Goal: Task Accomplishment & Management: Manage account settings

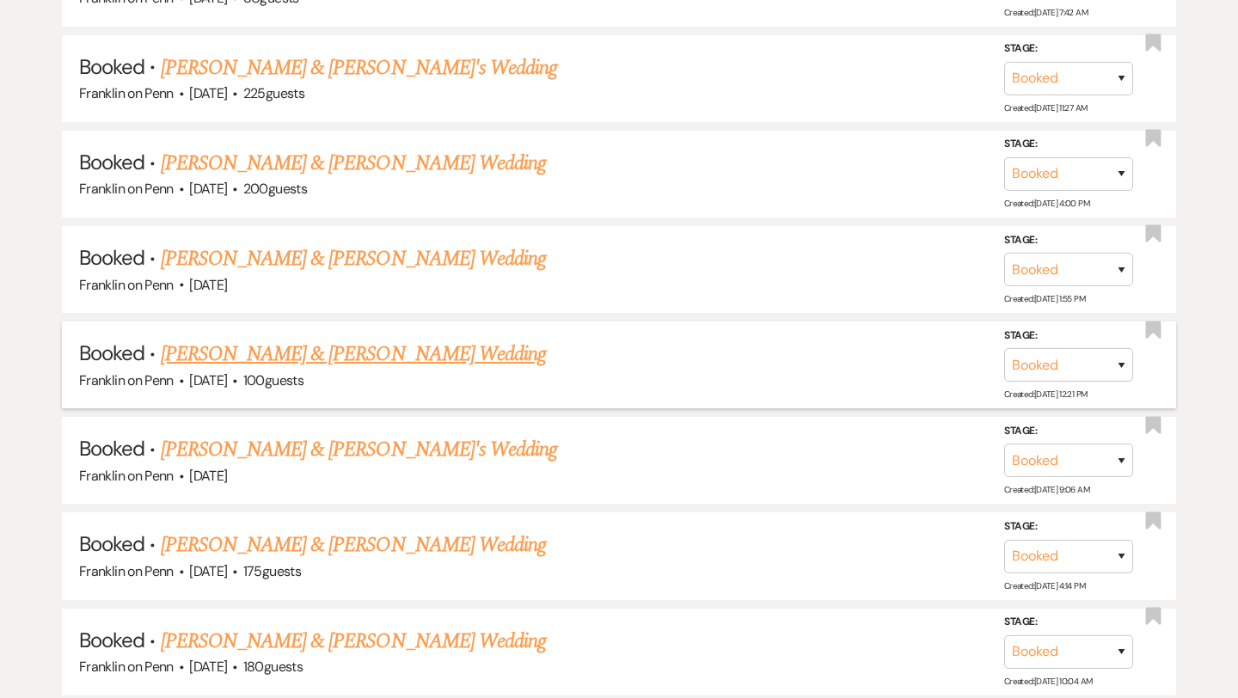
scroll to position [1508, 0]
click at [368, 439] on link "[PERSON_NAME] & [PERSON_NAME]'s Wedding" at bounding box center [359, 448] width 397 height 31
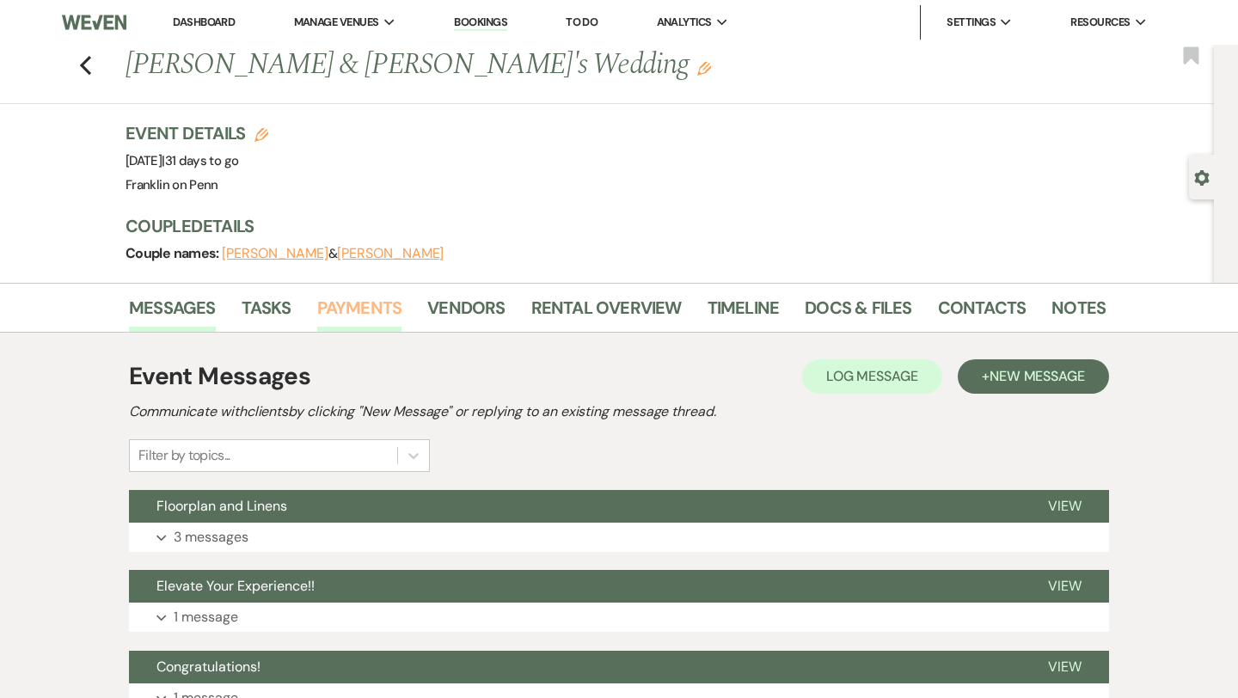
click at [373, 311] on link "Payments" at bounding box center [359, 313] width 85 height 38
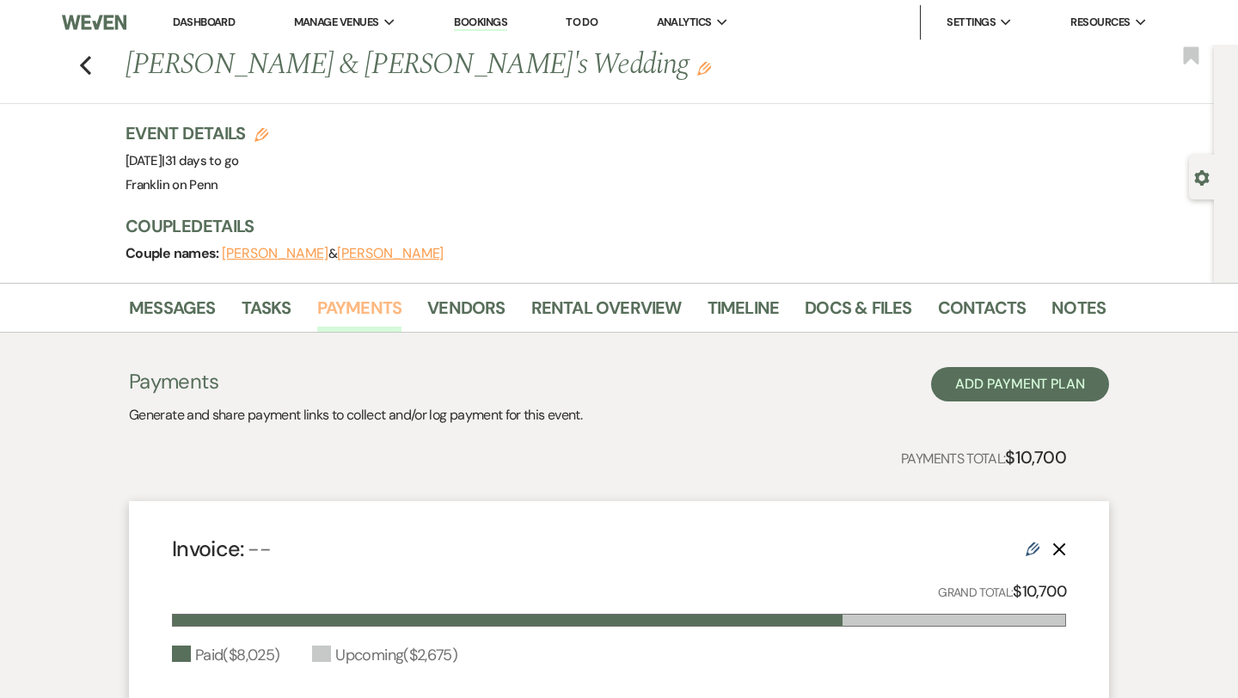
scroll to position [354, 0]
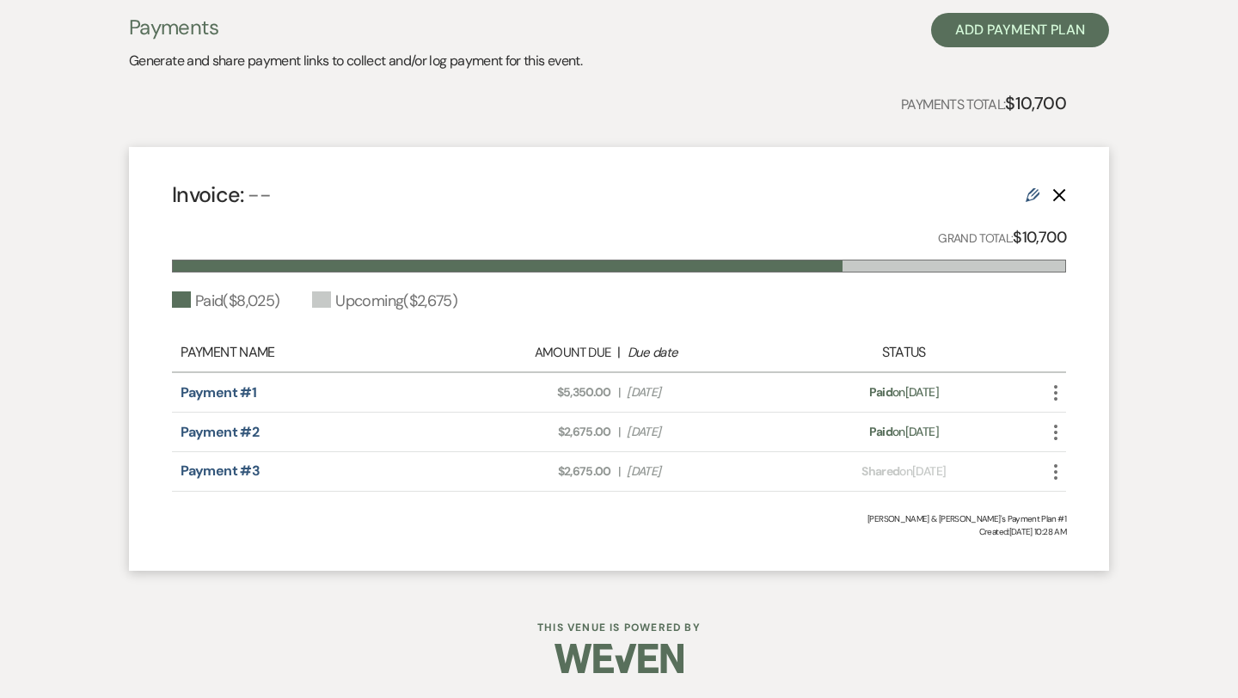
click at [1057, 467] on icon "More" at bounding box center [1055, 472] width 21 height 21
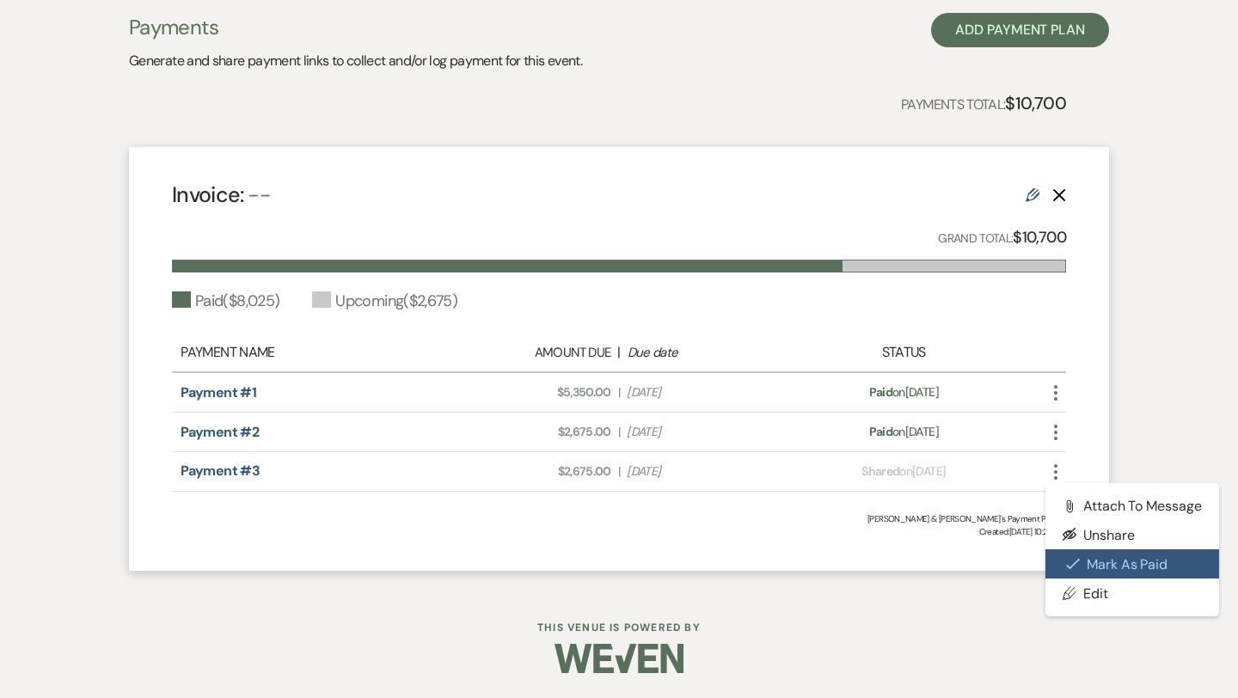
click at [1106, 565] on button "Check [PERSON_NAME] [PERSON_NAME] as Paid" at bounding box center [1132, 563] width 174 height 29
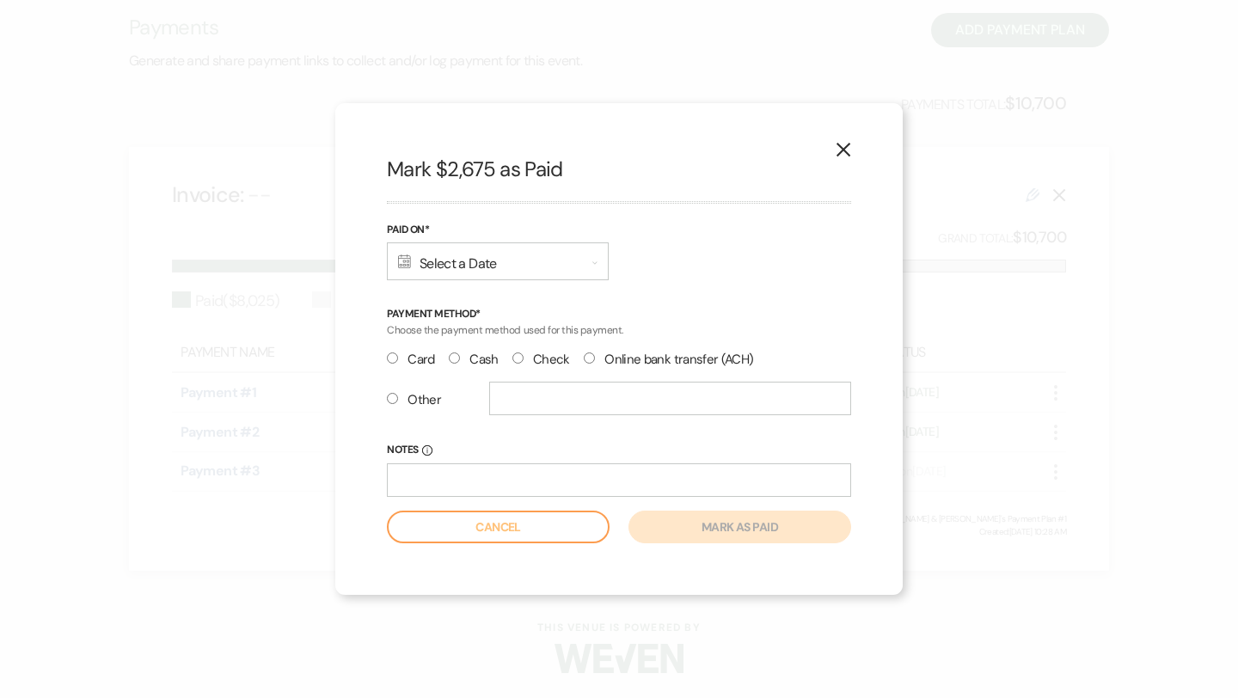
click at [518, 362] on input "Check" at bounding box center [517, 357] width 11 height 11
radio input "true"
click at [500, 251] on div "Calendar Select a Date Expand" at bounding box center [498, 261] width 222 height 38
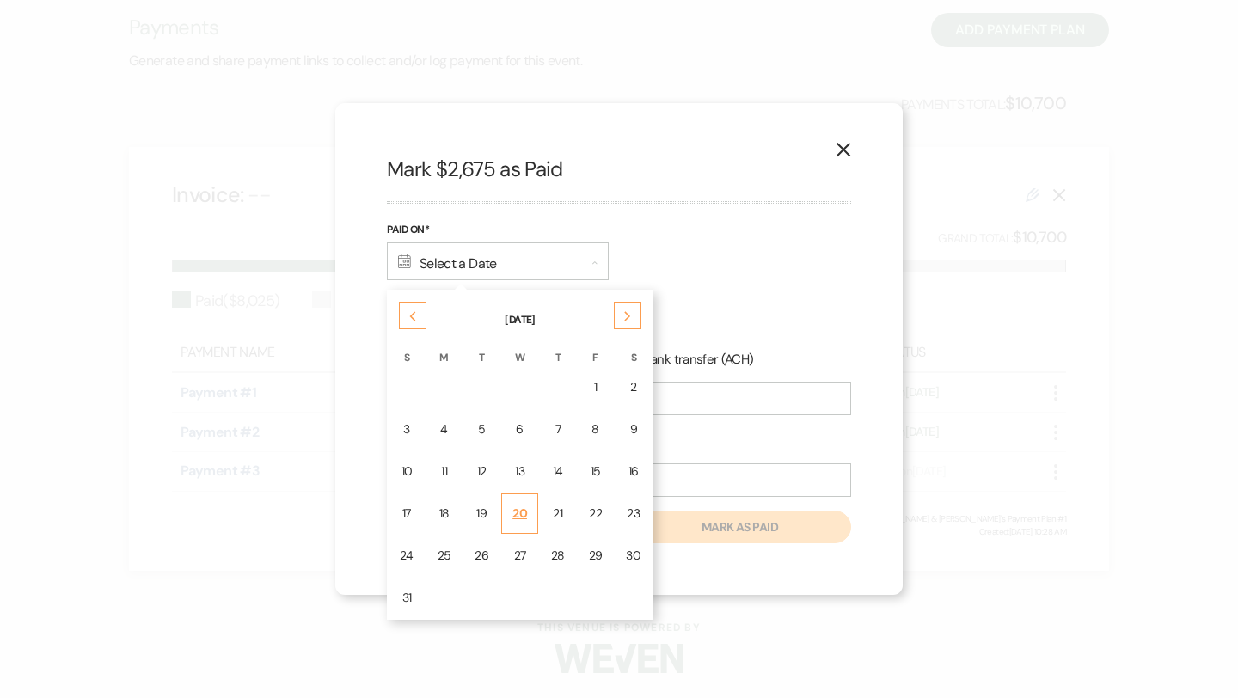
click at [514, 513] on div "20" at bounding box center [519, 513] width 15 height 18
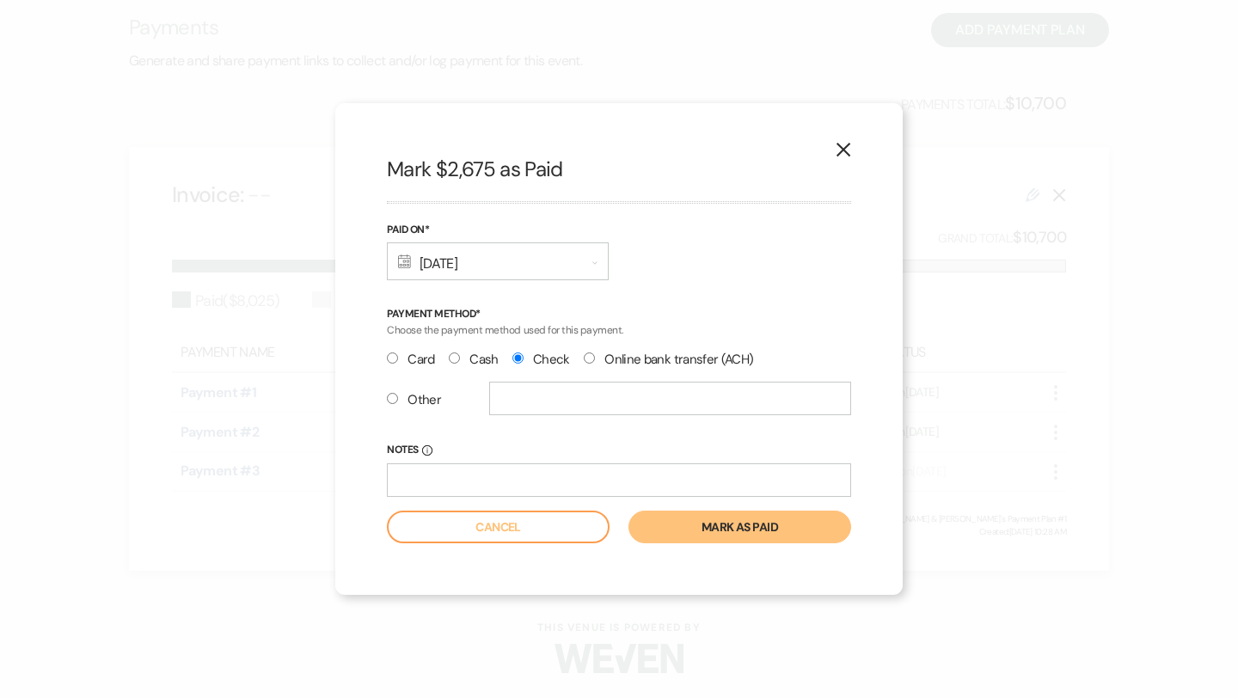
click at [705, 526] on button "Mark as paid" at bounding box center [739, 526] width 223 height 33
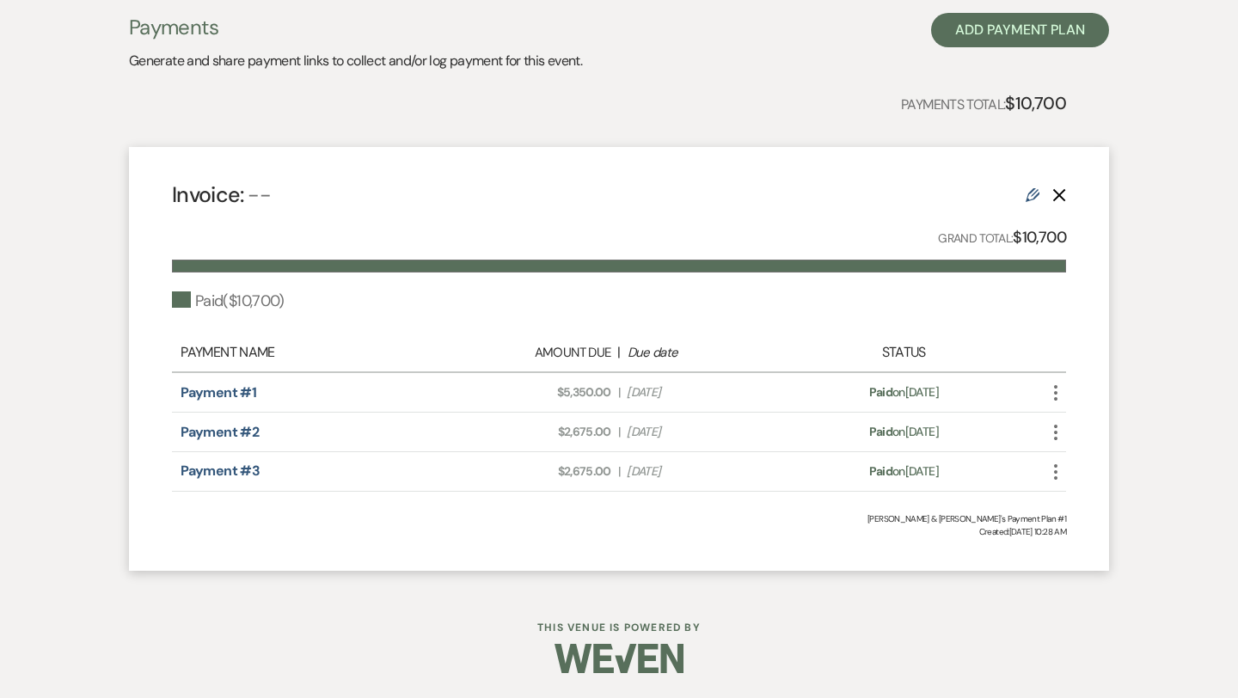
scroll to position [0, 0]
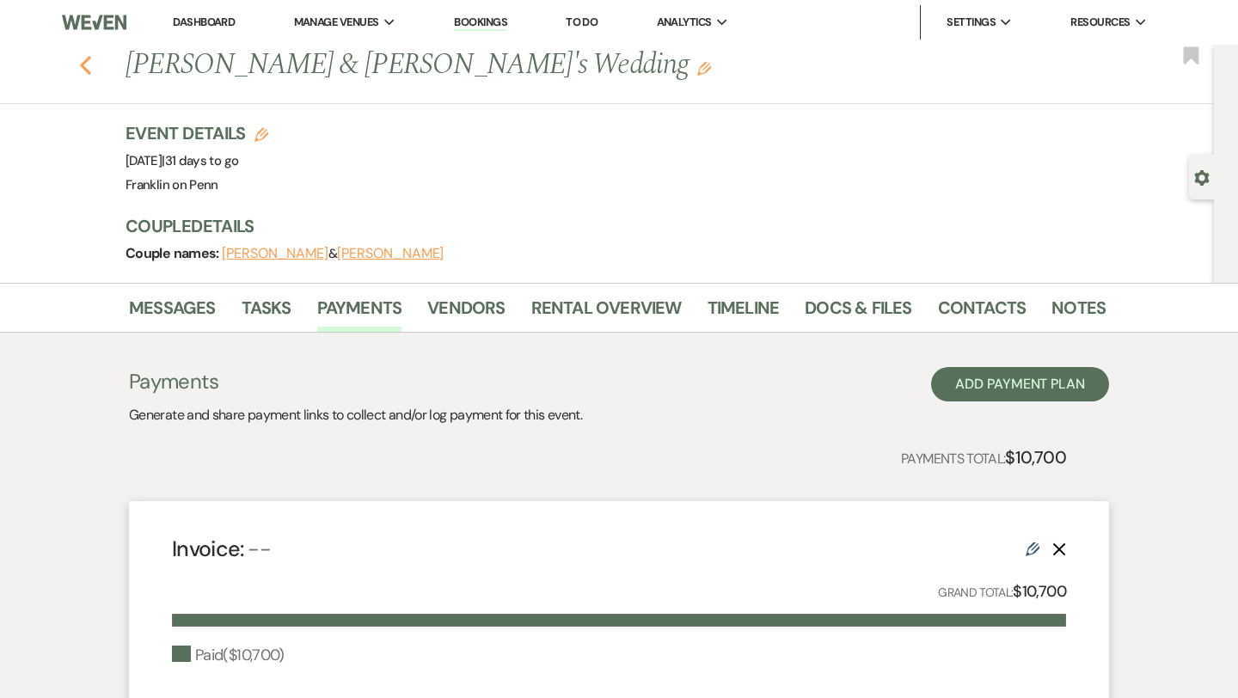
click at [83, 65] on use "button" at bounding box center [85, 65] width 11 height 19
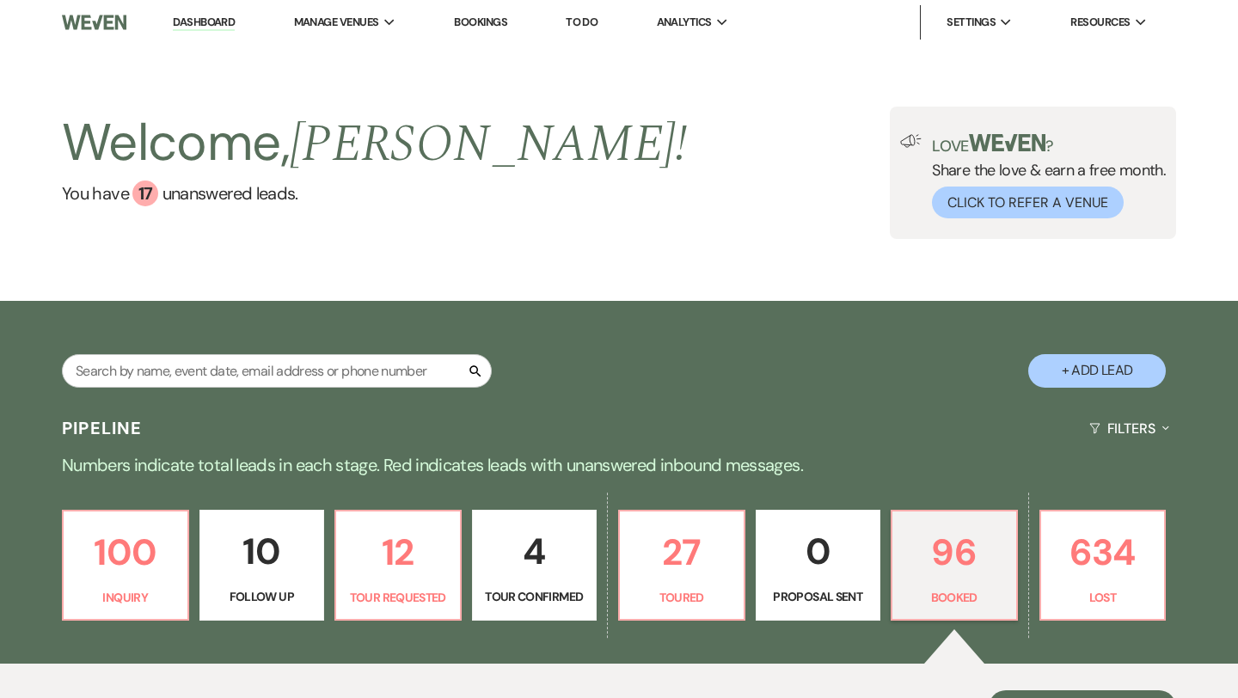
click at [590, 20] on link "To Do" at bounding box center [582, 22] width 32 height 15
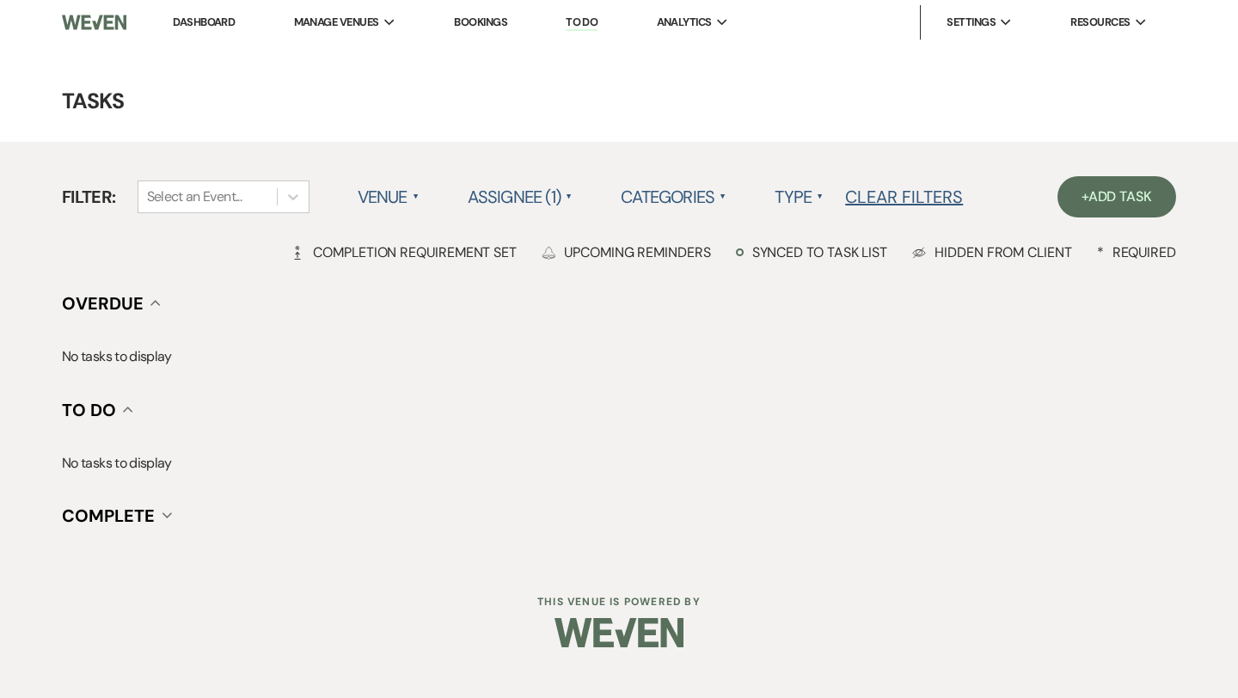
click at [189, 26] on link "Dashboard" at bounding box center [204, 22] width 62 height 15
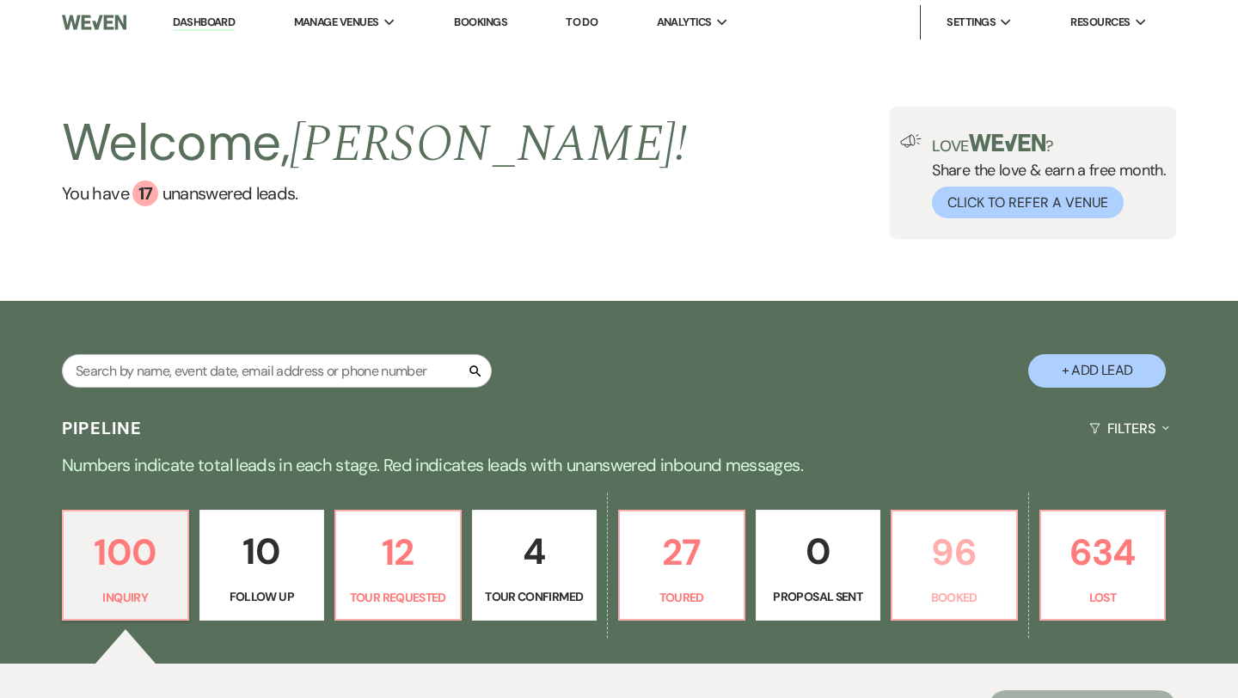
click at [969, 565] on p "96" at bounding box center [953, 552] width 103 height 58
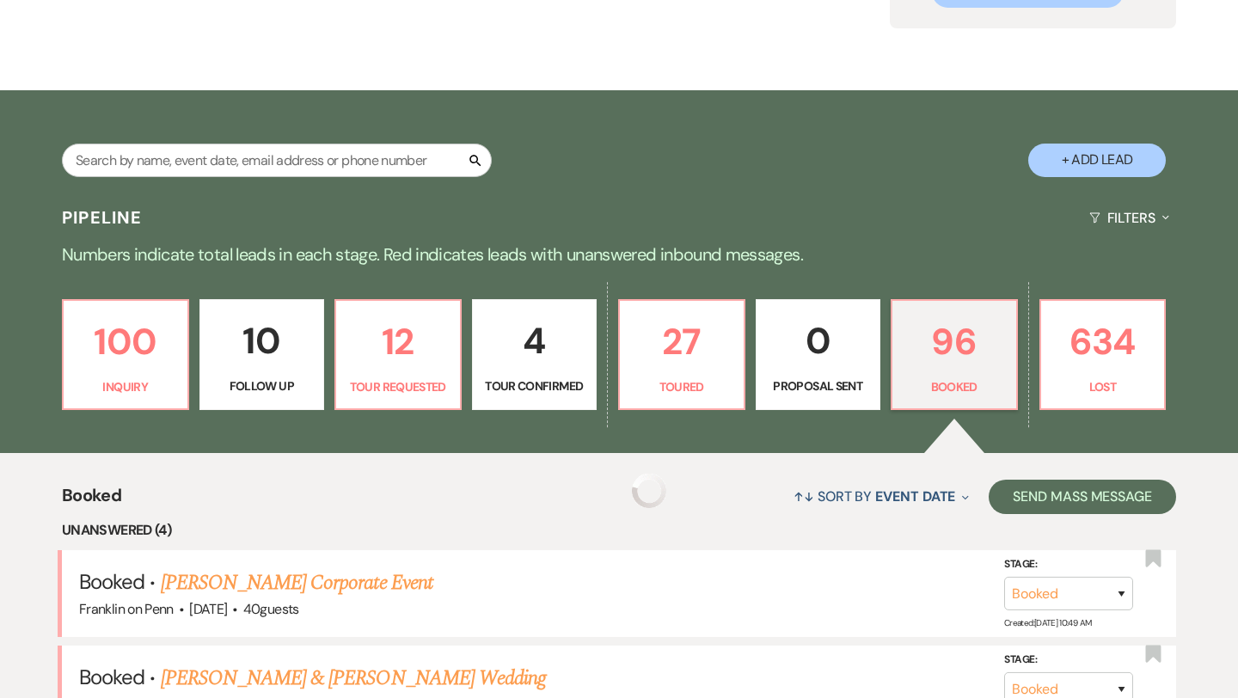
scroll to position [290, 0]
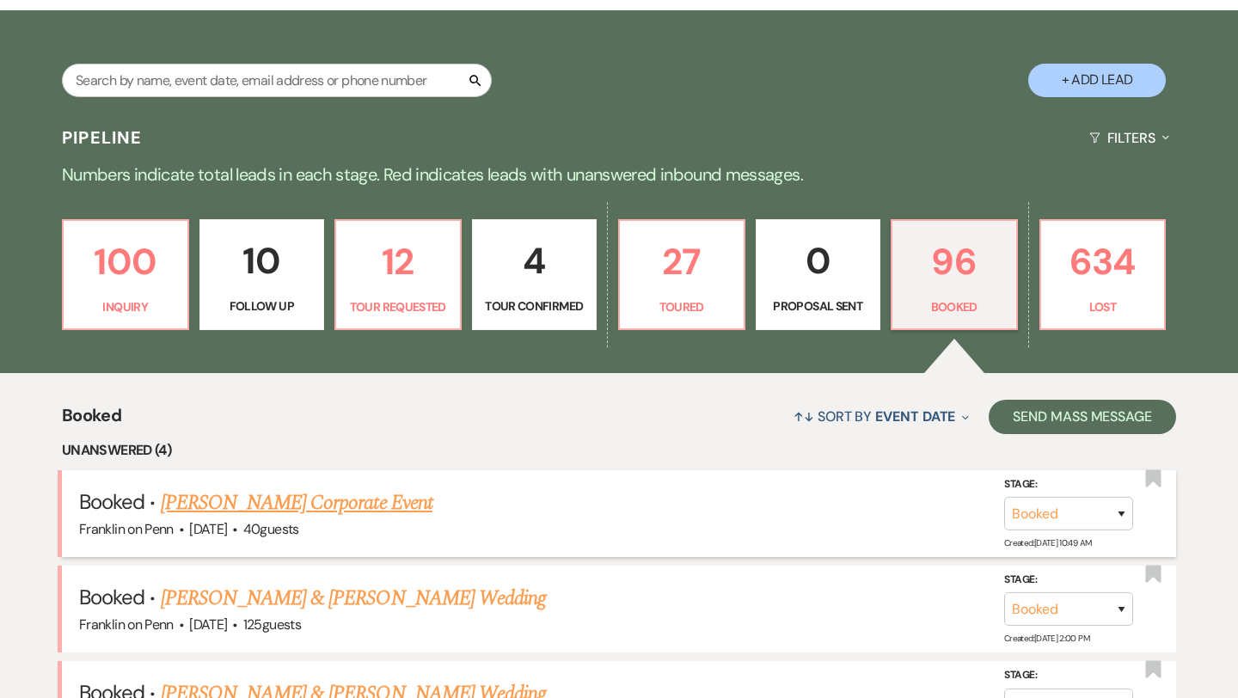
click at [309, 498] on link "[PERSON_NAME] Corporate Event" at bounding box center [297, 502] width 272 height 31
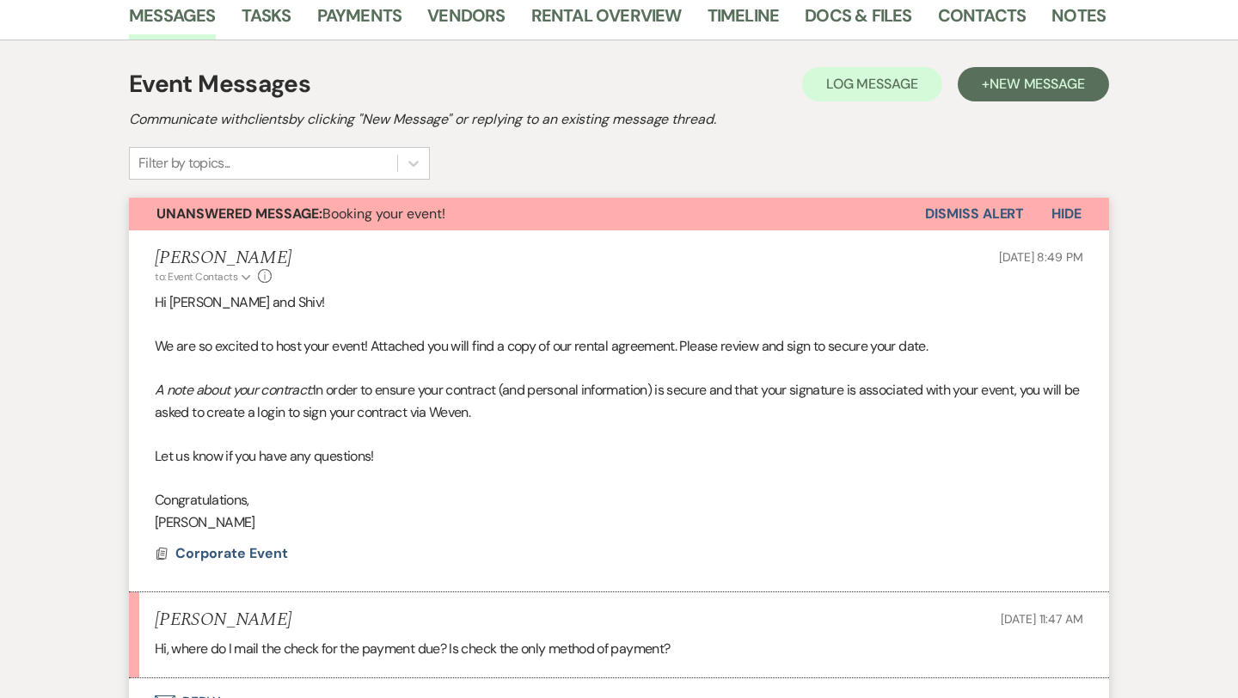
scroll to position [537, 0]
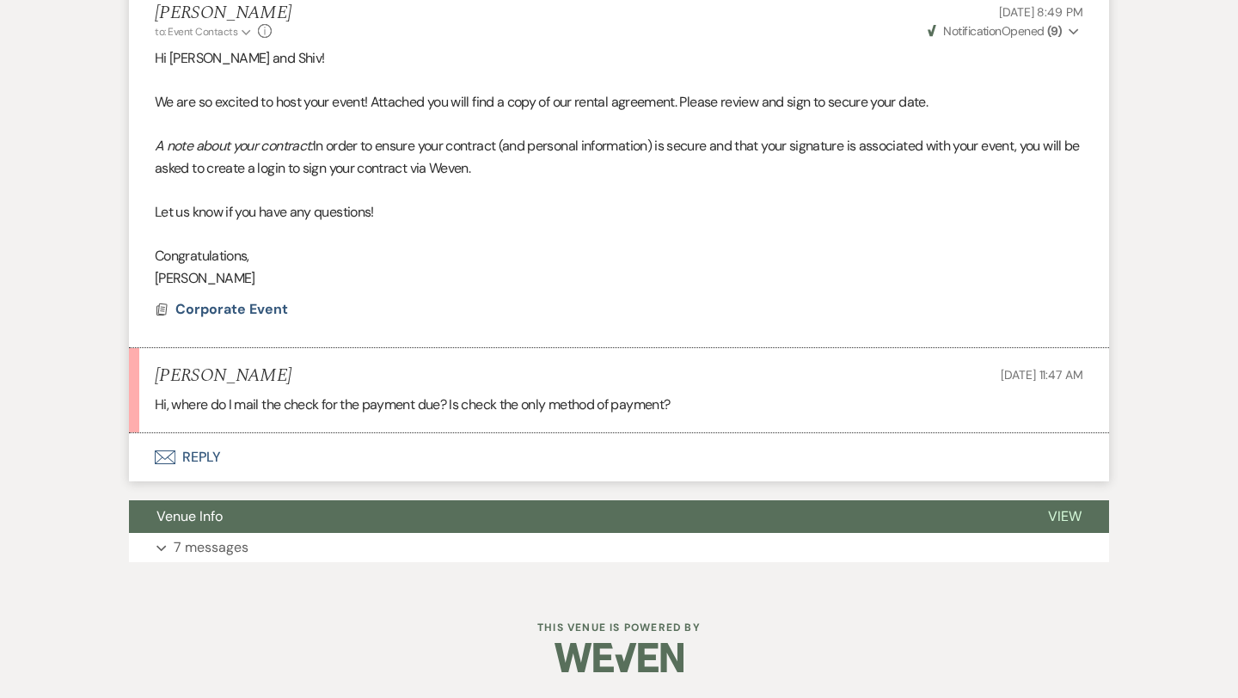
click at [208, 455] on button "Envelope Reply" at bounding box center [619, 457] width 980 height 48
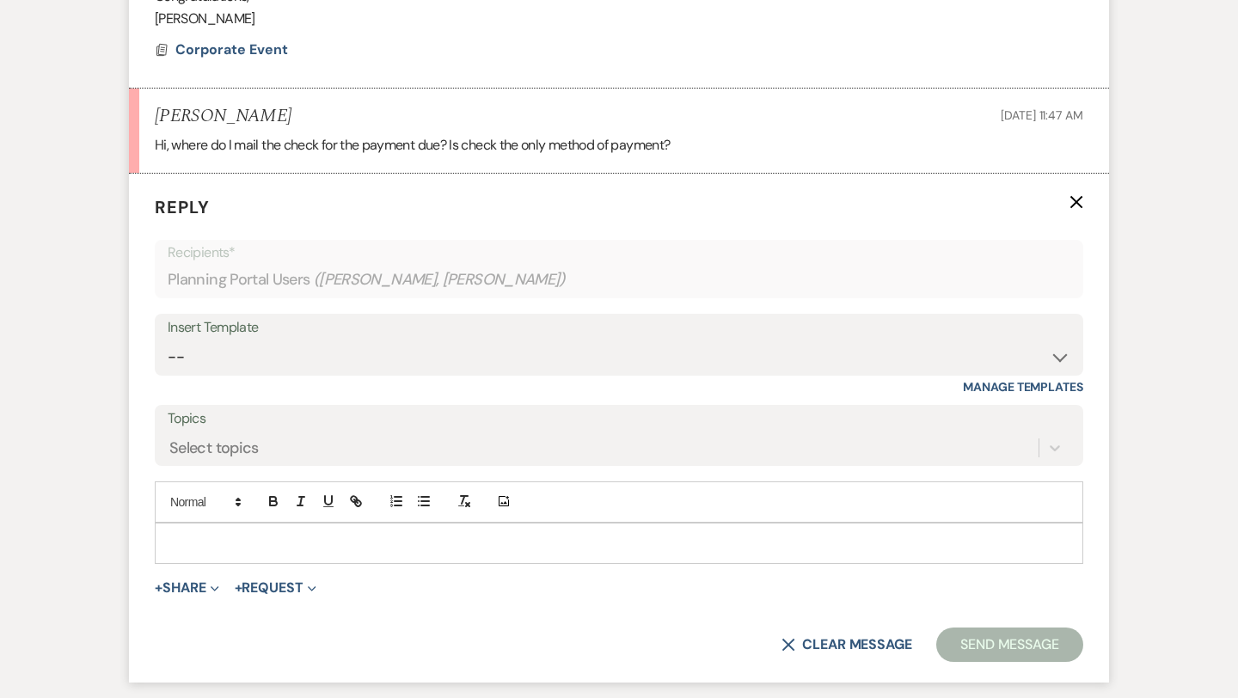
scroll to position [799, 0]
click at [230, 529] on div at bounding box center [619, 541] width 926 height 40
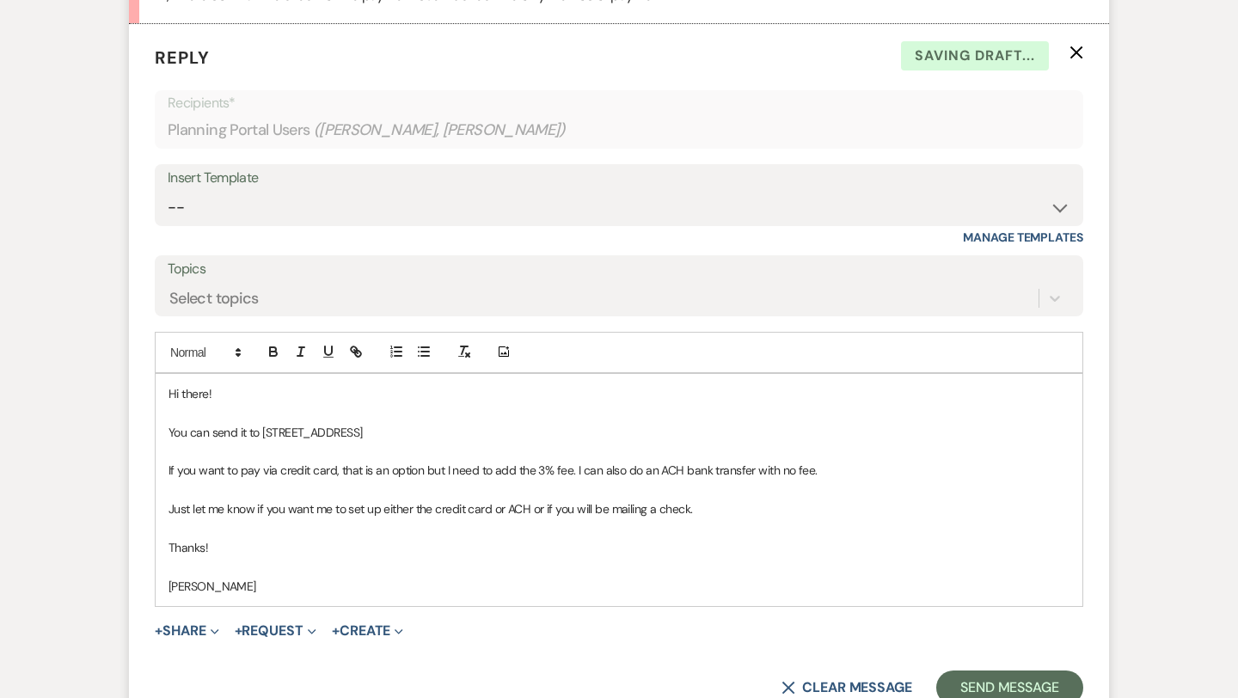
scroll to position [959, 0]
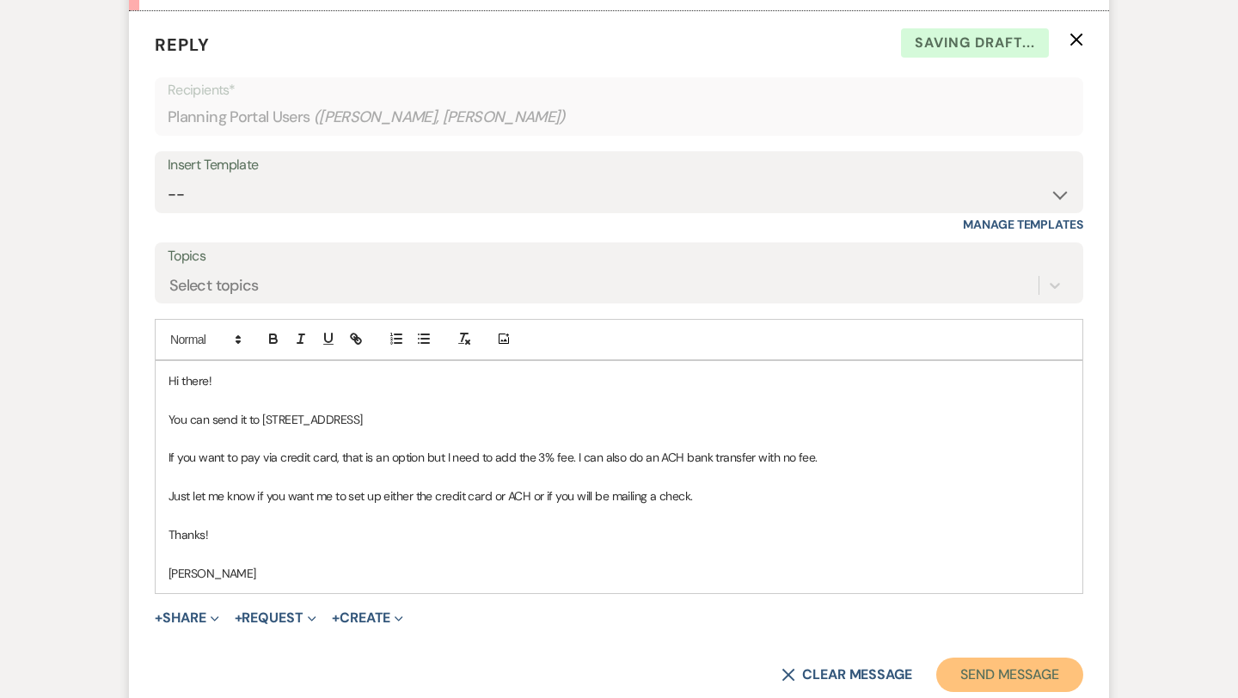
click at [986, 682] on button "Send Message" at bounding box center [1009, 674] width 147 height 34
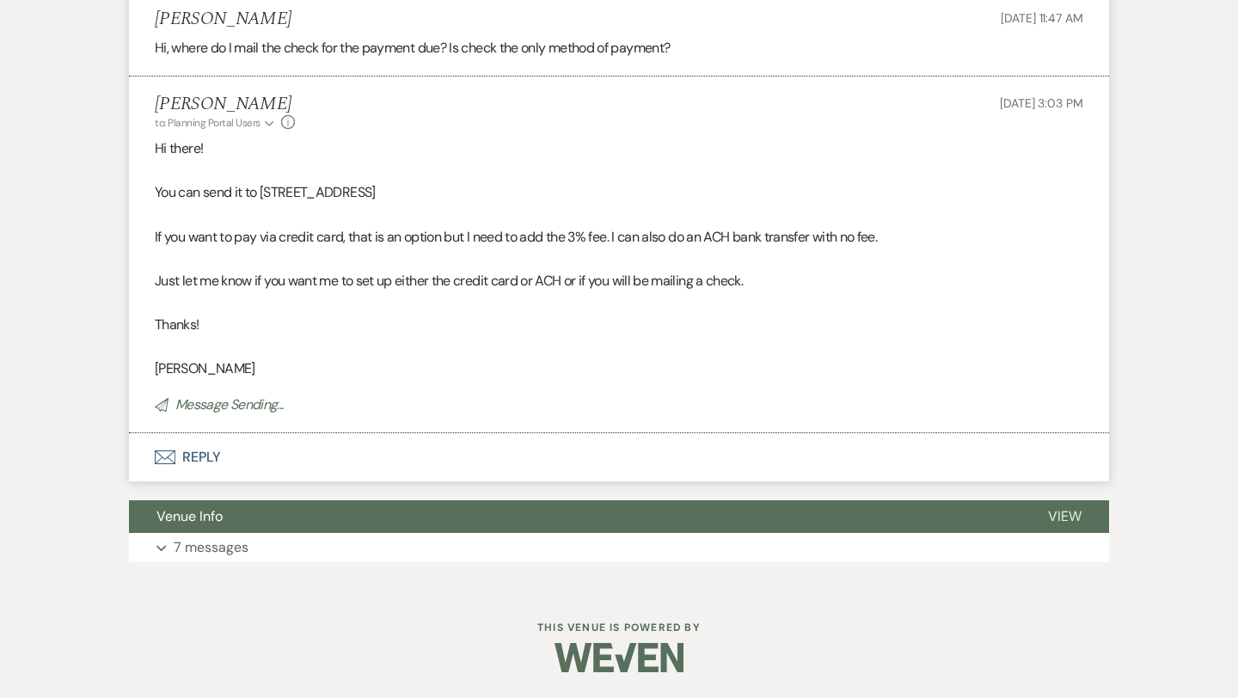
scroll to position [858, 0]
